Goal: Information Seeking & Learning: Learn about a topic

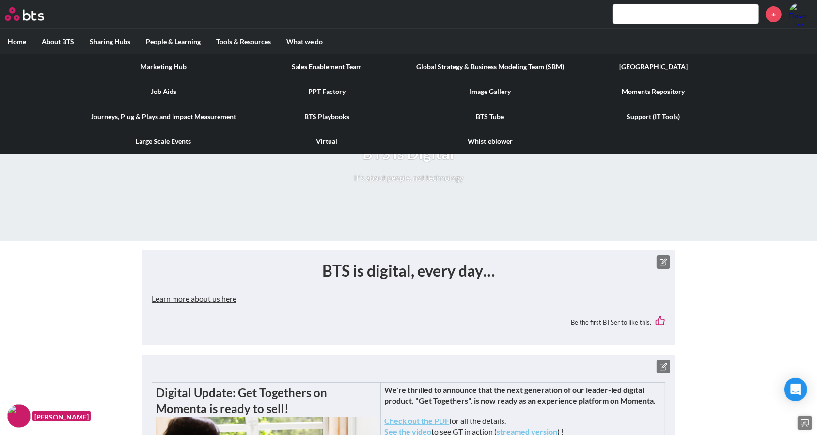
click at [177, 65] on link "Marketing Hub" at bounding box center [163, 66] width 163 height 25
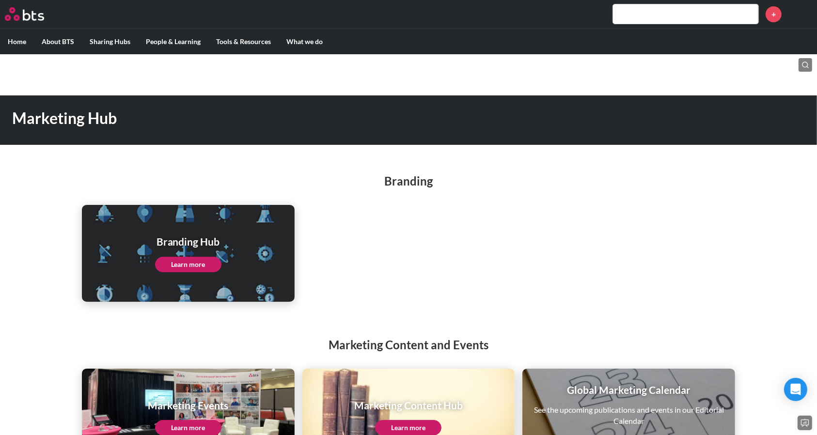
scroll to position [46, 0]
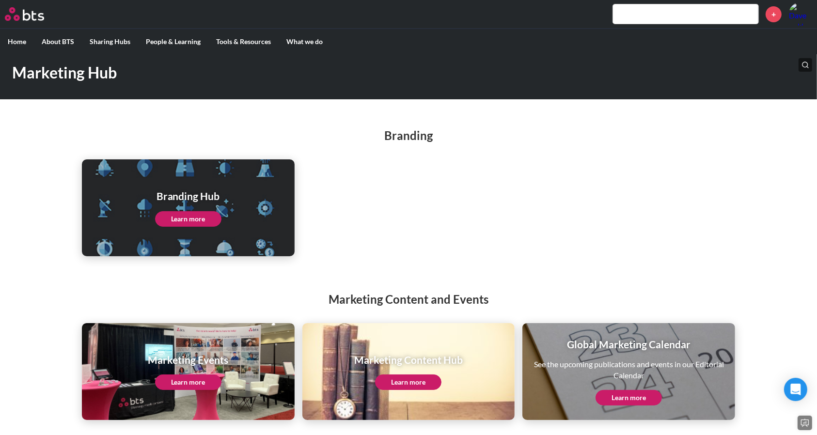
click at [187, 220] on link "Learn more" at bounding box center [188, 218] width 66 height 15
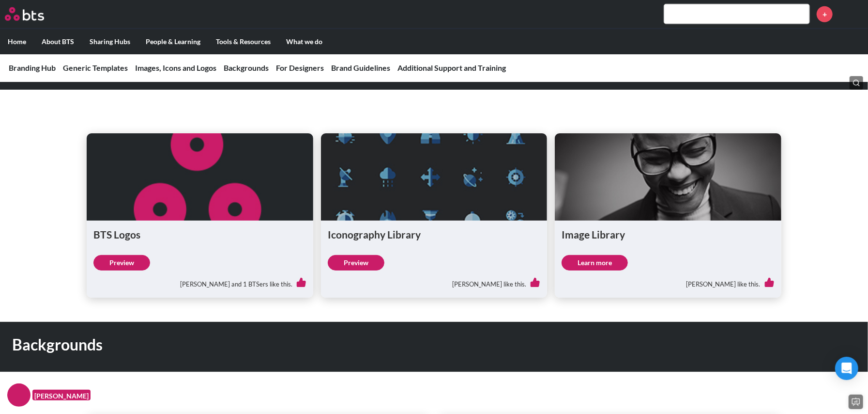
scroll to position [768, 0]
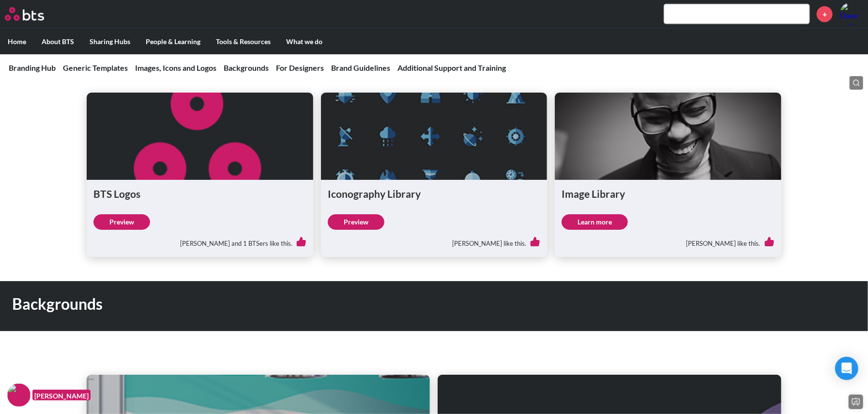
click at [349, 221] on link "Preview" at bounding box center [356, 221] width 57 height 15
